Goal: Transaction & Acquisition: Obtain resource

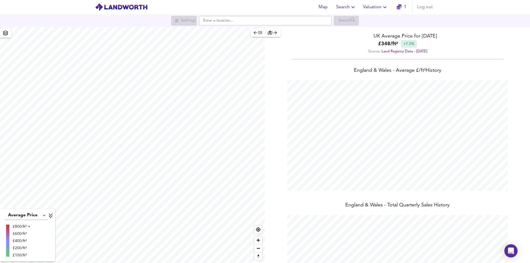
scroll to position [263, 530]
click at [353, 9] on icon "button" at bounding box center [353, 7] width 7 height 7
click at [351, 29] on li "Search History" at bounding box center [346, 30] width 55 height 10
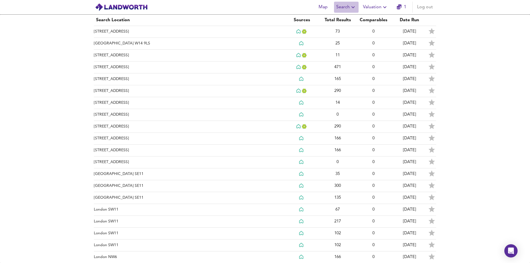
click at [345, 8] on span "Search" at bounding box center [346, 7] width 20 height 8
click at [343, 19] on li "New Search" at bounding box center [346, 20] width 55 height 10
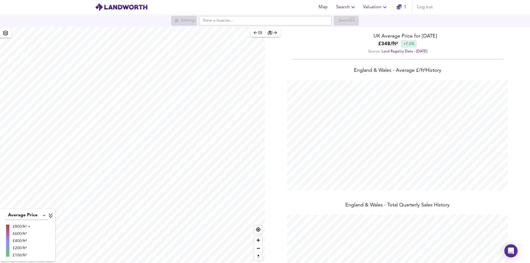
scroll to position [263, 530]
click at [220, 23] on input "text" at bounding box center [265, 20] width 132 height 9
paste input "[GEOGRAPHIC_DATA],"
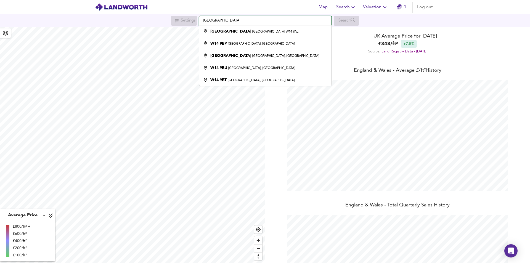
click at [204, 21] on input "[GEOGRAPHIC_DATA]" at bounding box center [265, 20] width 132 height 9
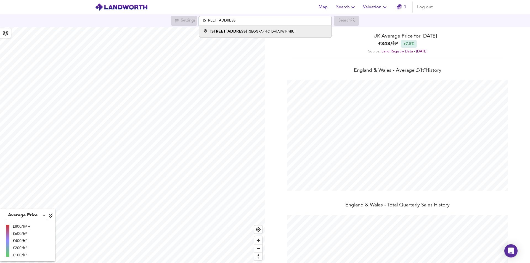
click at [257, 31] on small "[GEOGRAPHIC_DATA] W14 9BU" at bounding box center [271, 31] width 46 height 3
type input "[STREET_ADDRESS]"
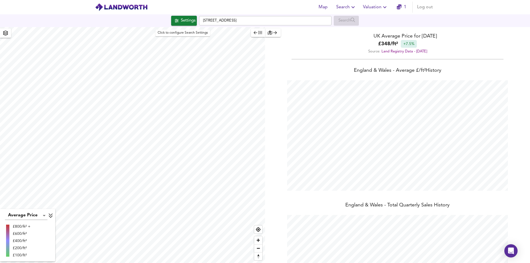
checkbox input "false"
checkbox input "true"
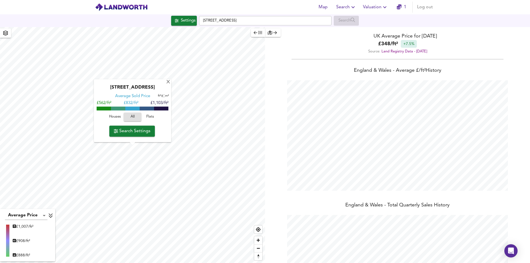
click at [138, 130] on span "Search Settings" at bounding box center [132, 131] width 37 height 8
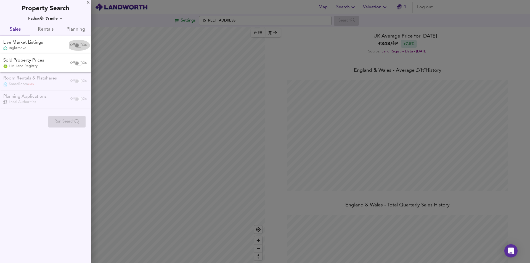
click at [79, 46] on input "checkbox" at bounding box center [76, 45] width 13 height 4
checkbox input "true"
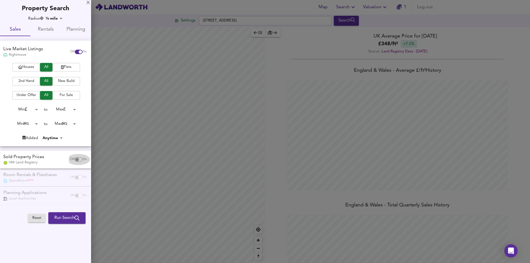
click at [76, 160] on input "checkbox" at bounding box center [76, 159] width 13 height 4
checkbox input "true"
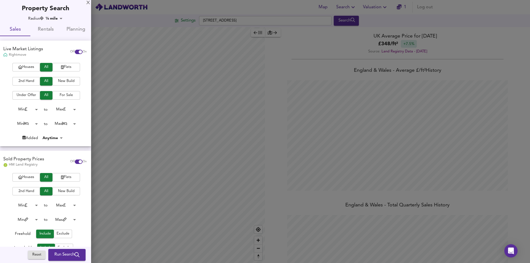
click at [67, 70] on span "Flats" at bounding box center [66, 67] width 22 height 6
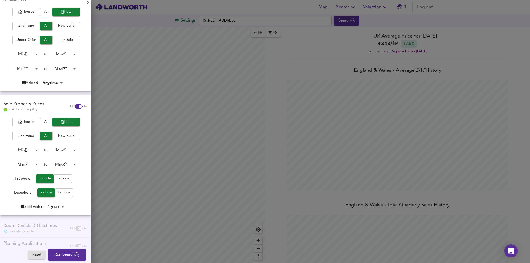
scroll to position [0, 0]
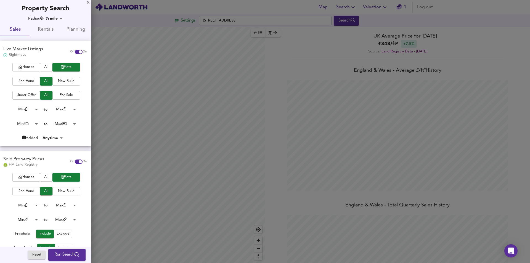
click at [62, 255] on span "Run Search" at bounding box center [66, 254] width 25 height 7
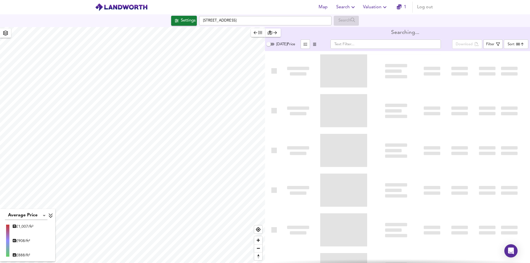
type input "bestdeal"
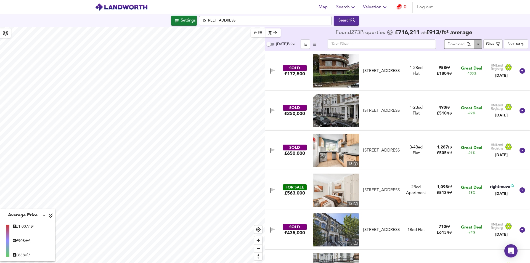
click at [478, 44] on icon "Download Results" at bounding box center [477, 44] width 3 height 1
click at [464, 46] on div "Download" at bounding box center [455, 44] width 17 height 6
